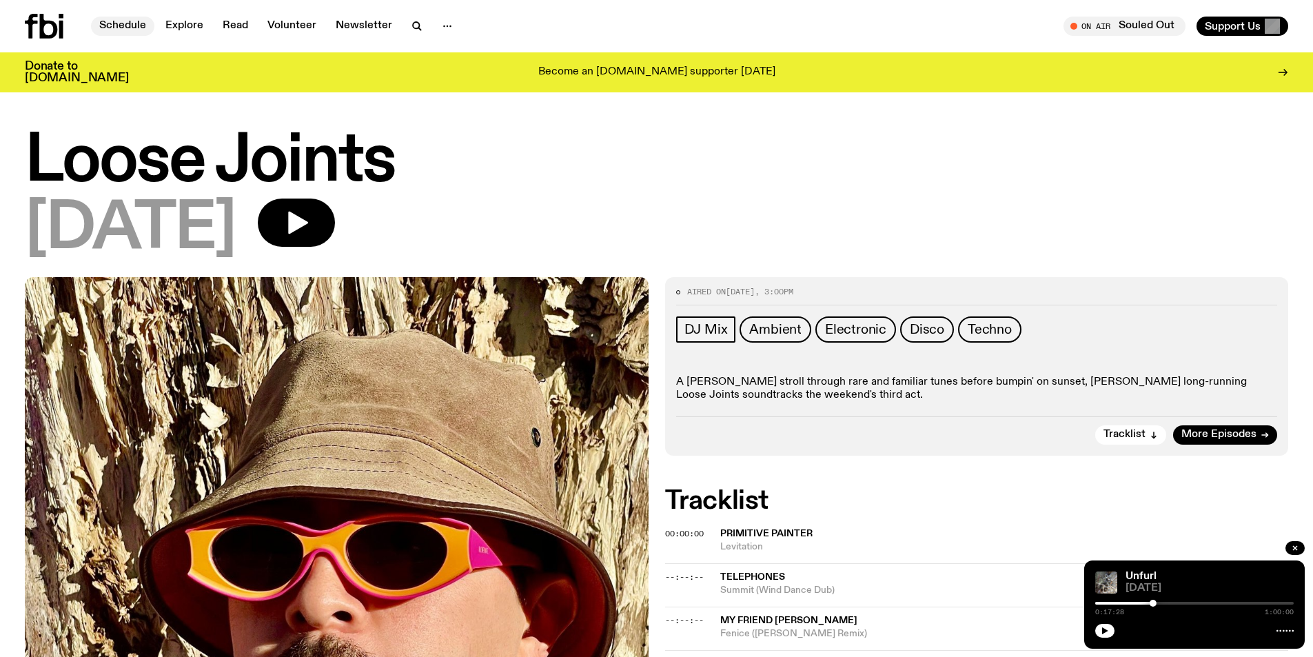
click at [117, 22] on link "Schedule" at bounding box center [122, 26] width 63 height 19
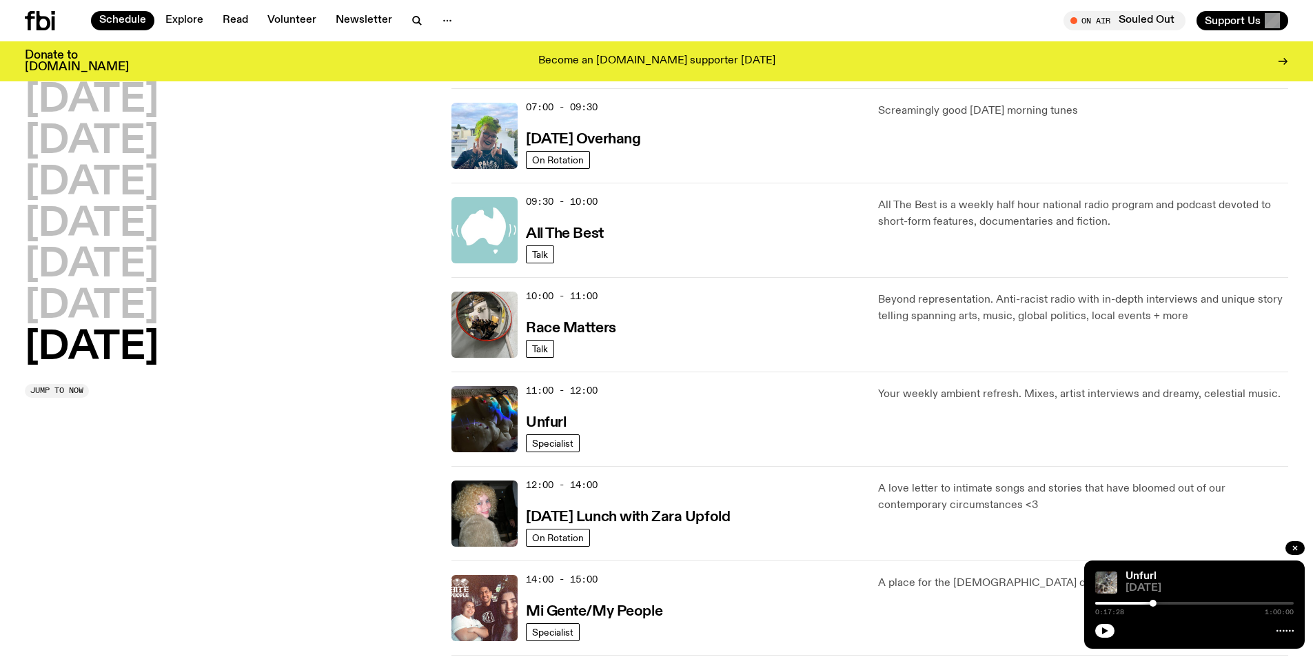
scroll to position [227, 0]
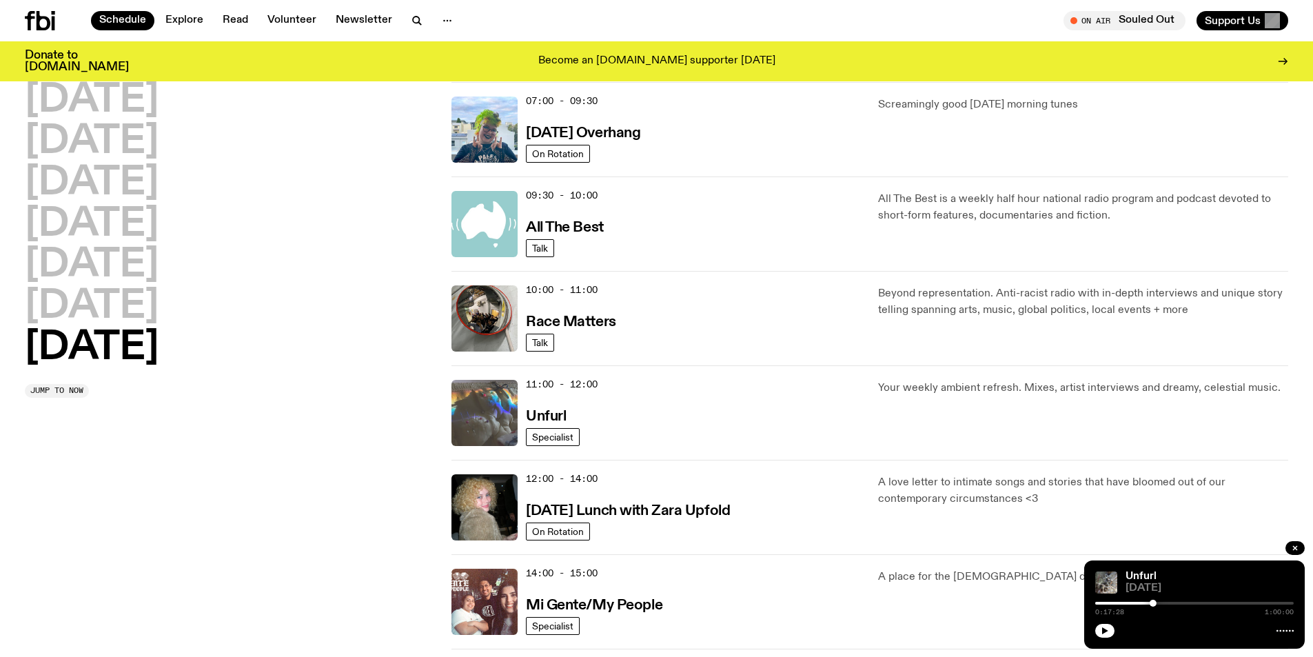
click at [485, 407] on img at bounding box center [484, 413] width 66 height 66
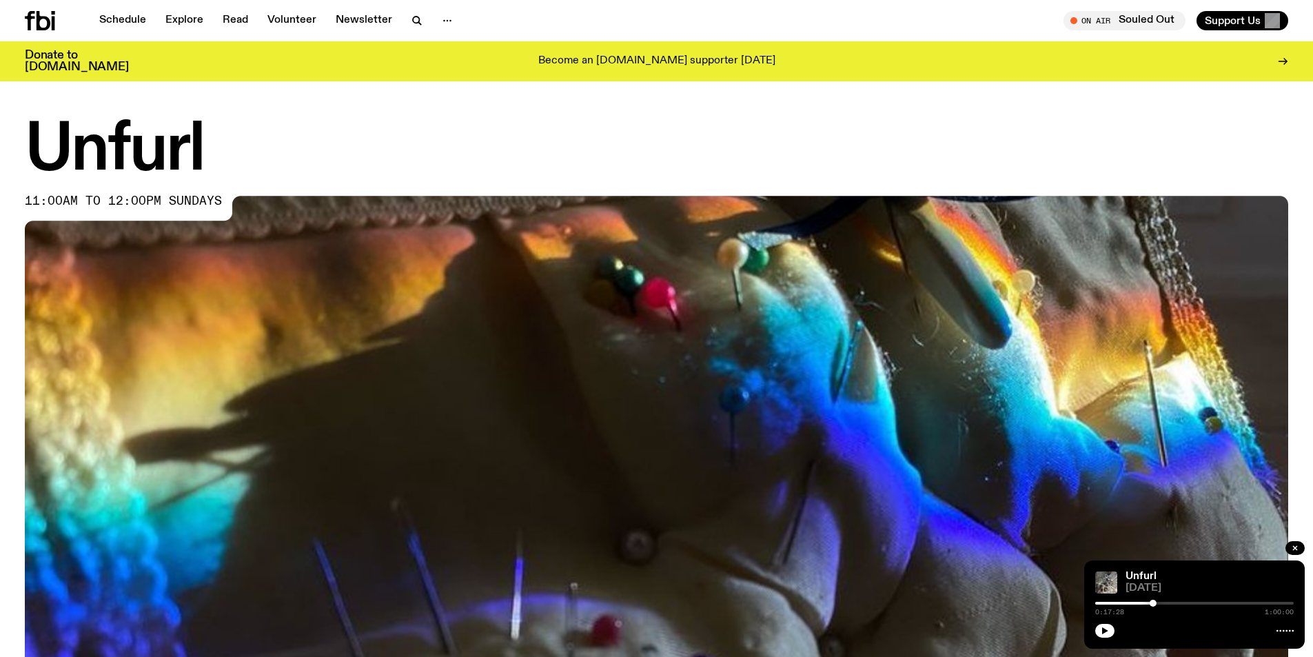
scroll to position [558, 0]
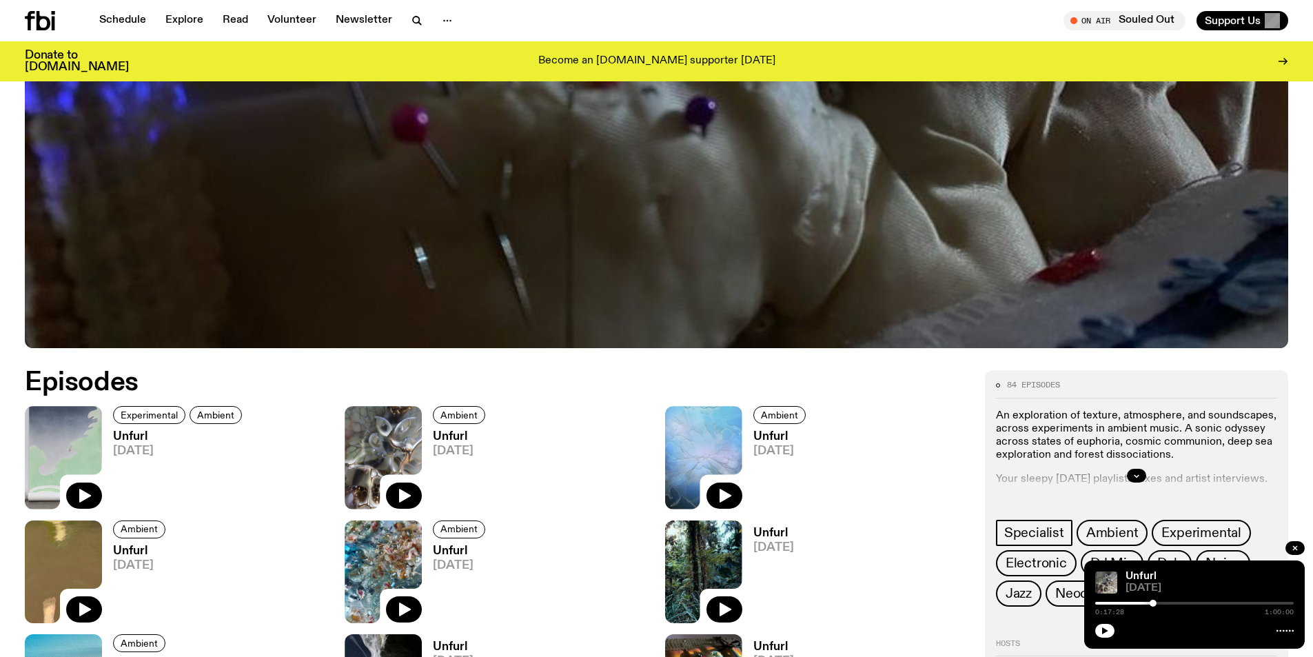
drag, startPoint x: 89, startPoint y: 487, endPoint x: 139, endPoint y: 487, distance: 49.6
click at [88, 487] on icon "button" at bounding box center [84, 495] width 17 height 17
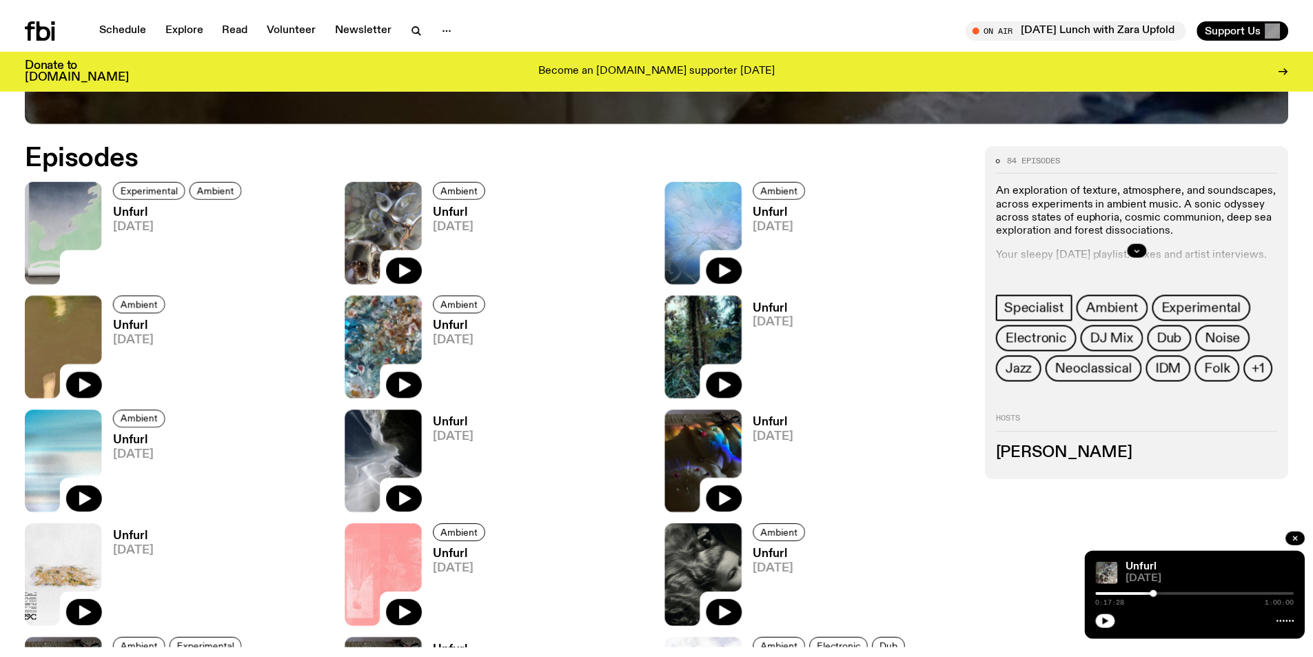
scroll to position [794, 0]
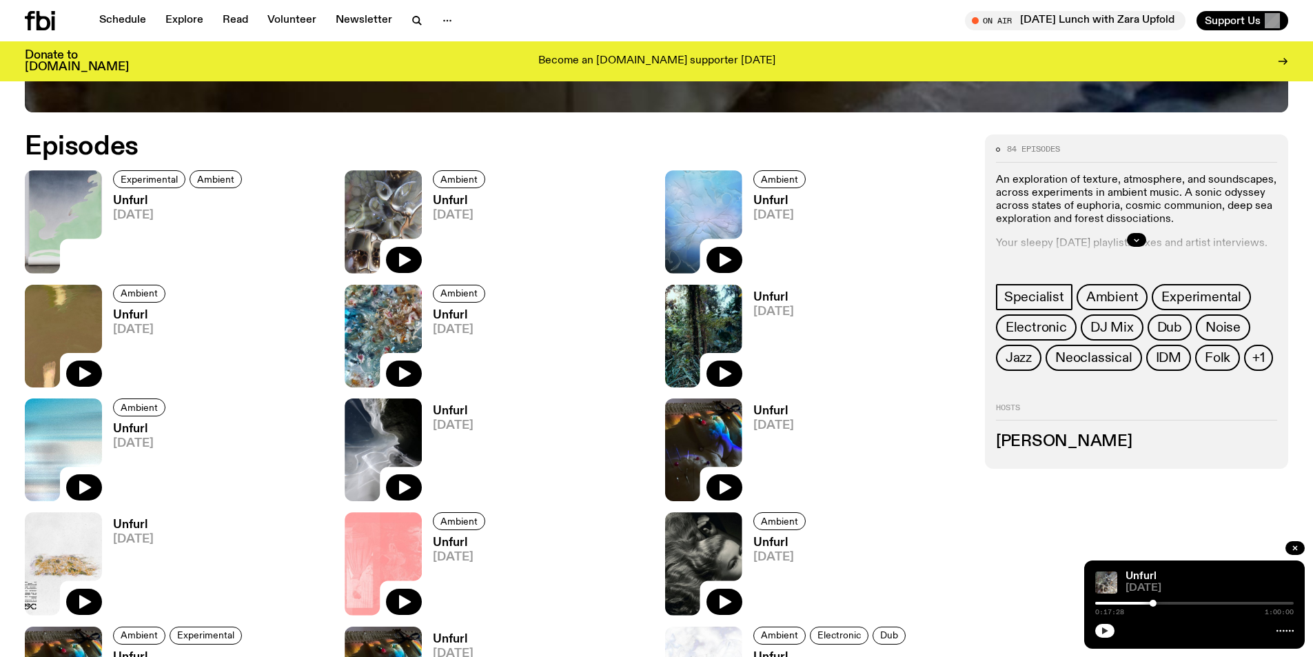
click at [1098, 627] on button "button" at bounding box center [1104, 631] width 19 height 14
